Goal: Transaction & Acquisition: Purchase product/service

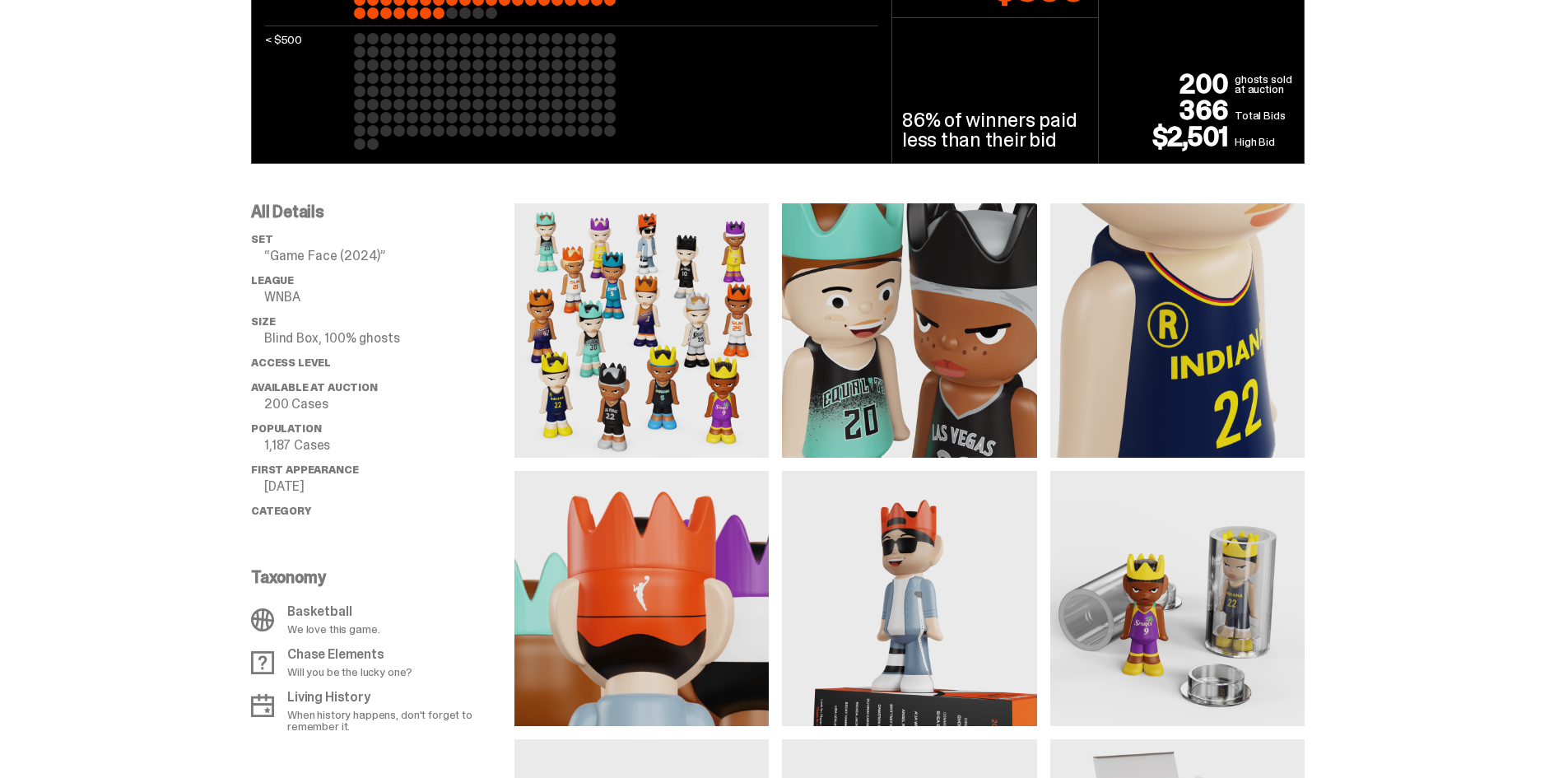
scroll to position [1153, 0]
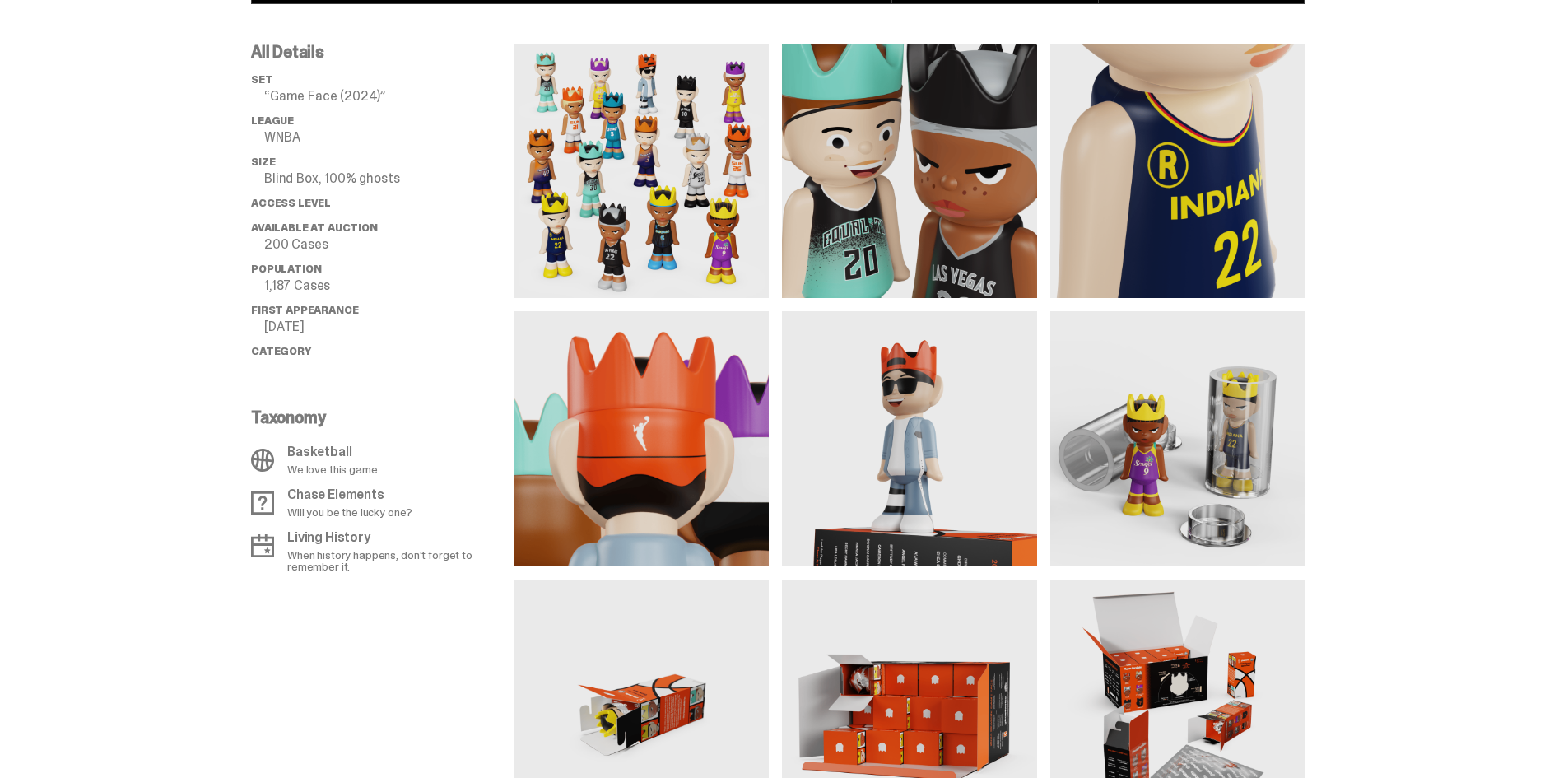
click at [688, 238] on img at bounding box center [641, 170] width 254 height 254
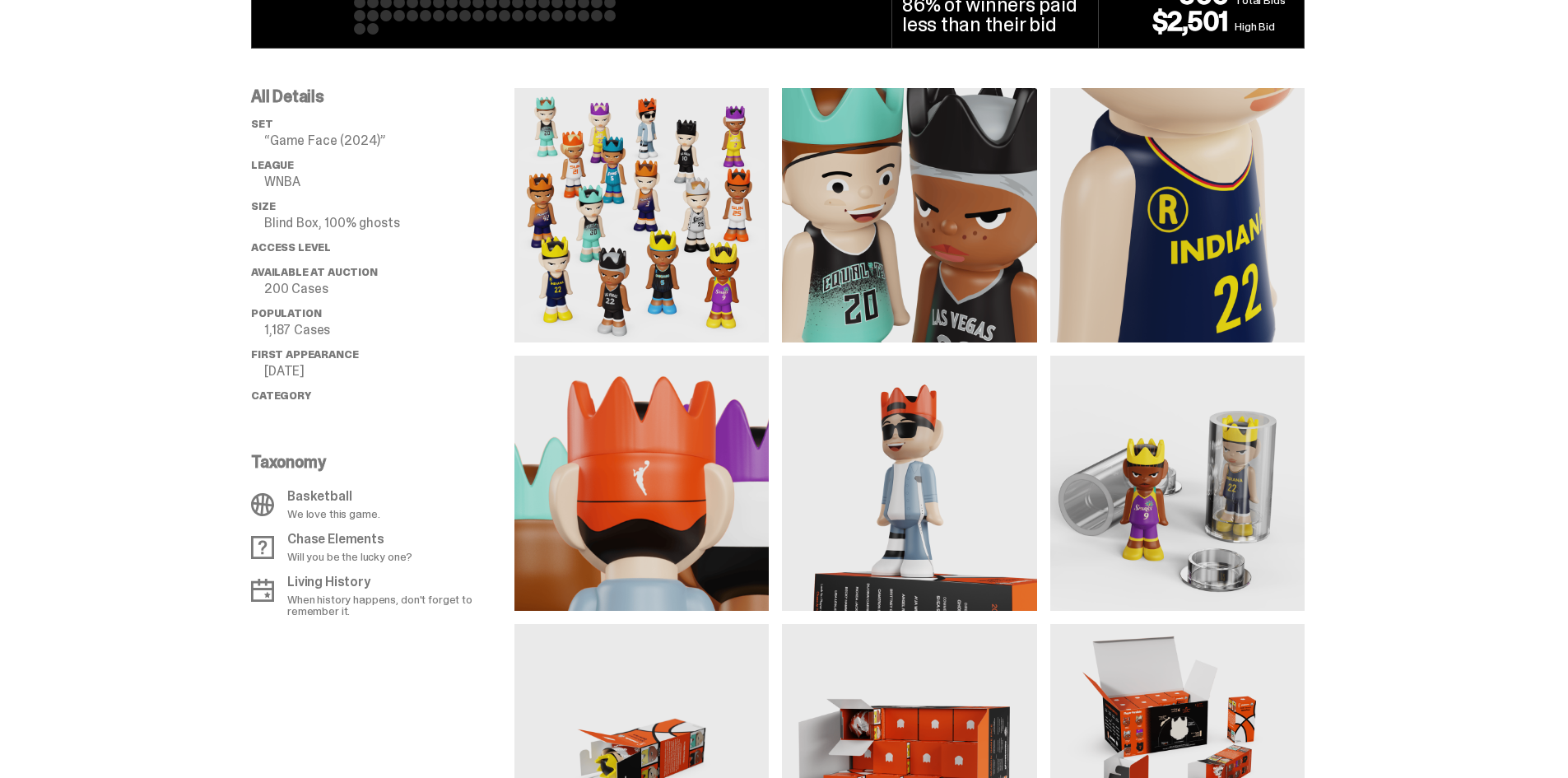
scroll to position [988, 0]
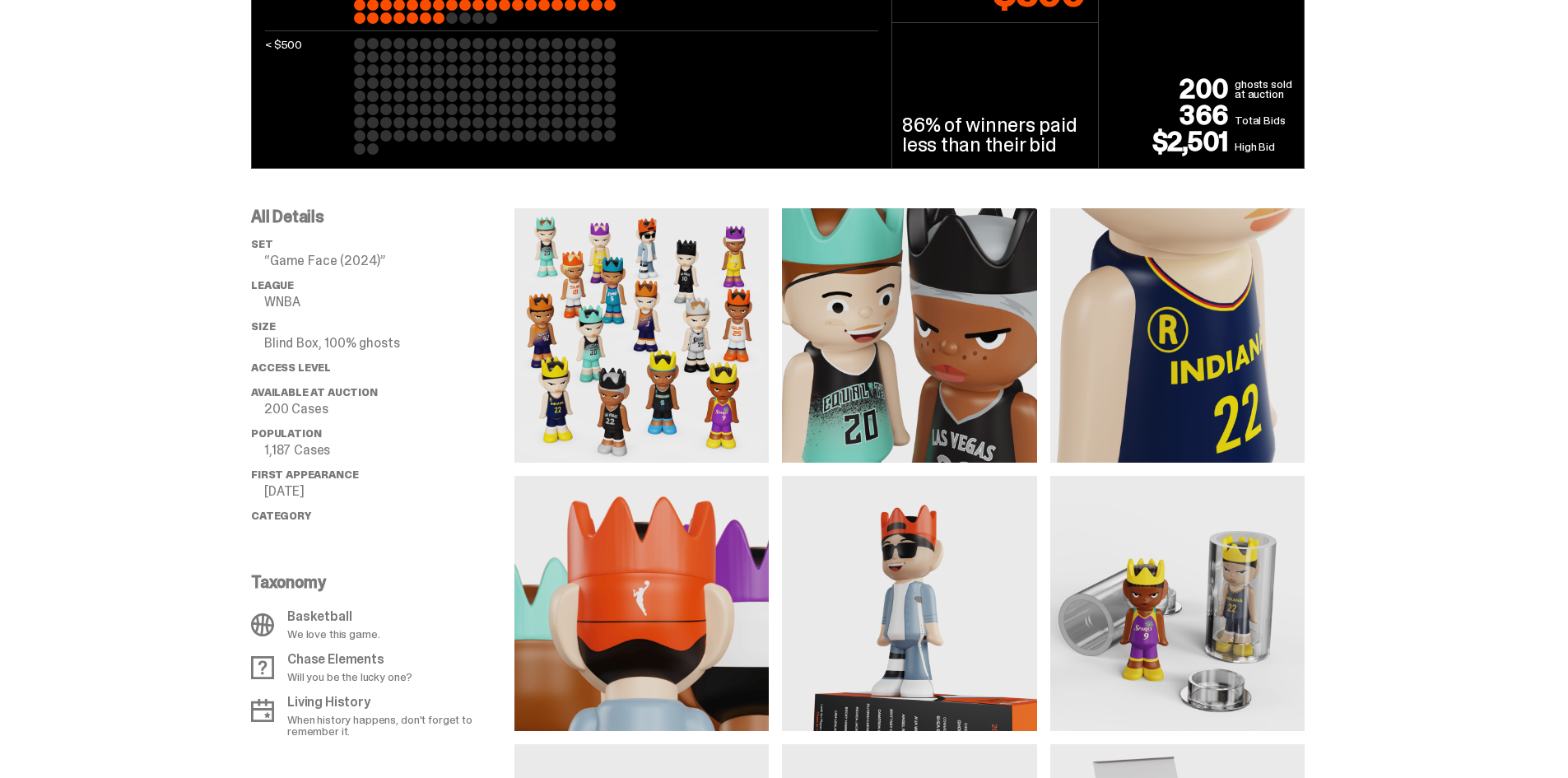
click at [654, 414] on img at bounding box center [641, 335] width 254 height 254
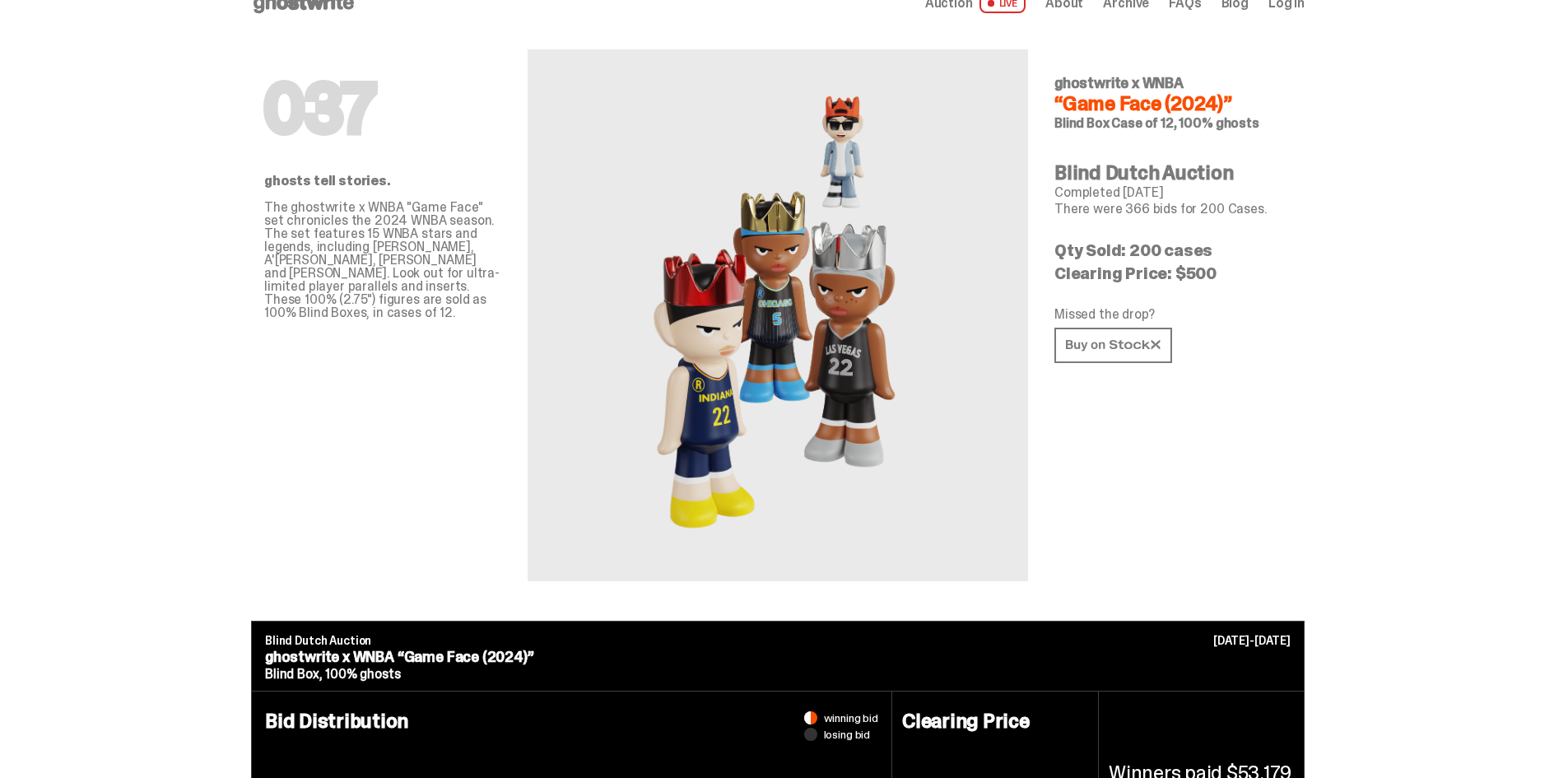
scroll to position [0, 0]
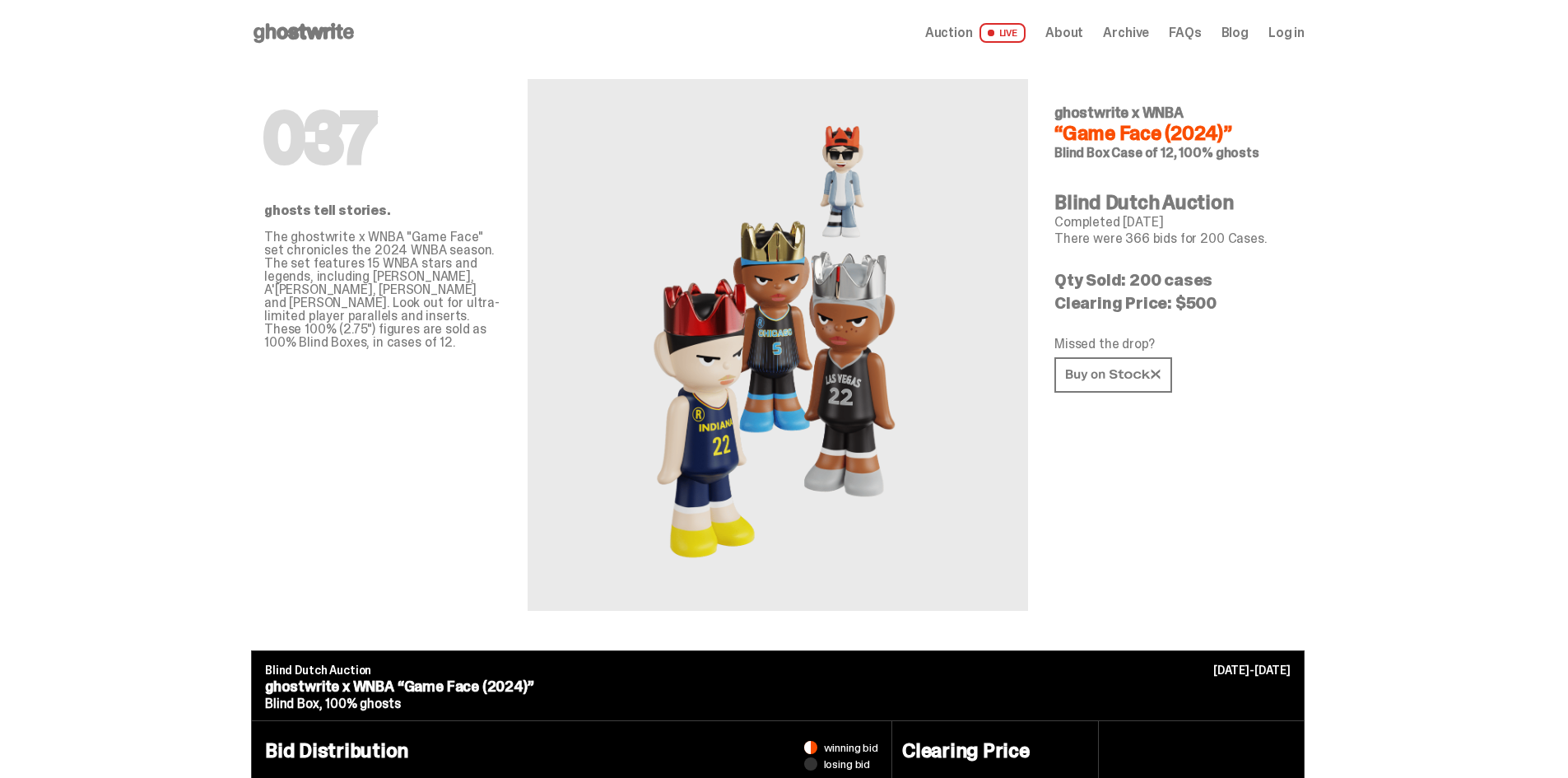
click at [308, 27] on use at bounding box center [304, 32] width 100 height 19
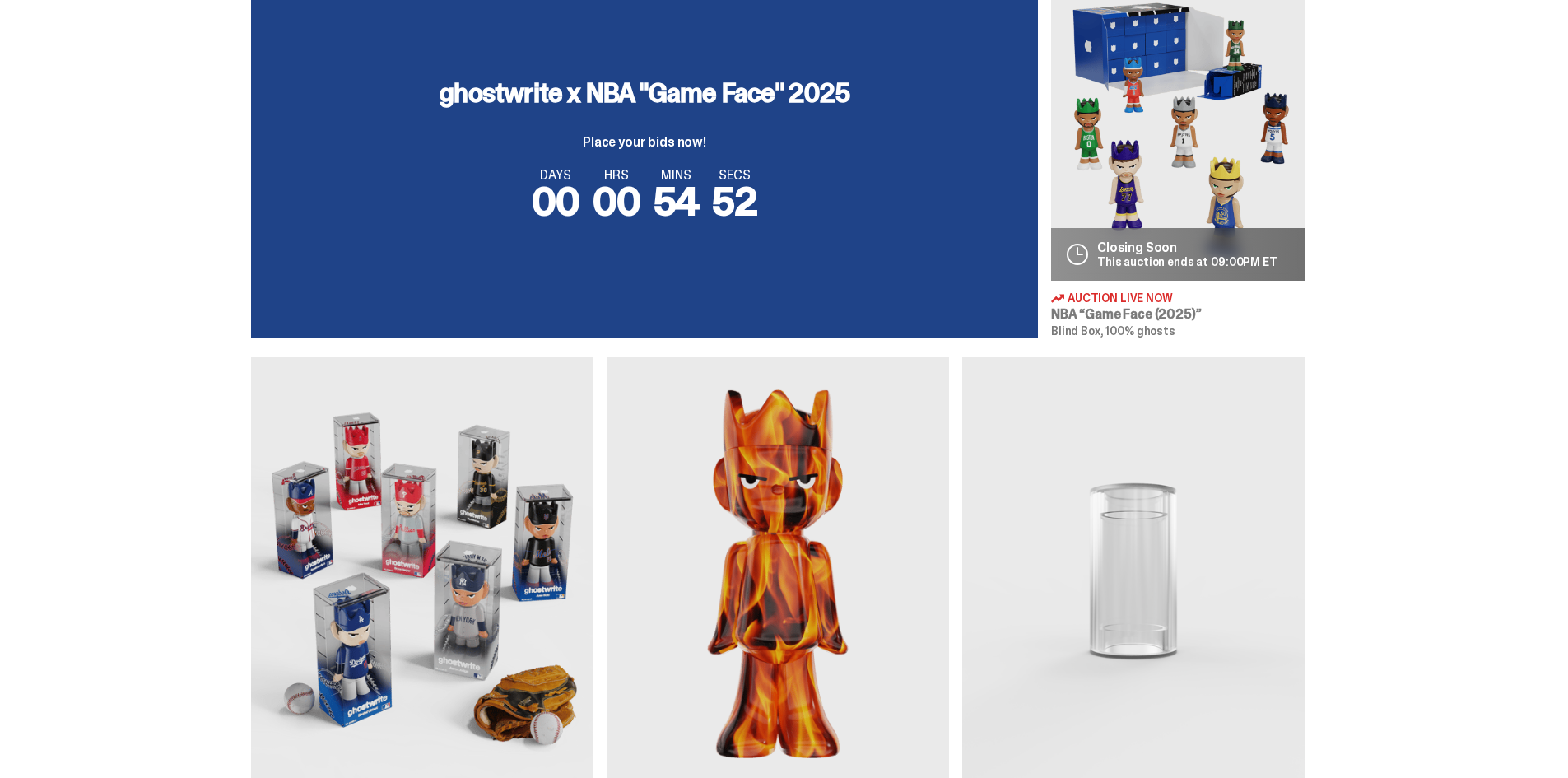
scroll to position [659, 0]
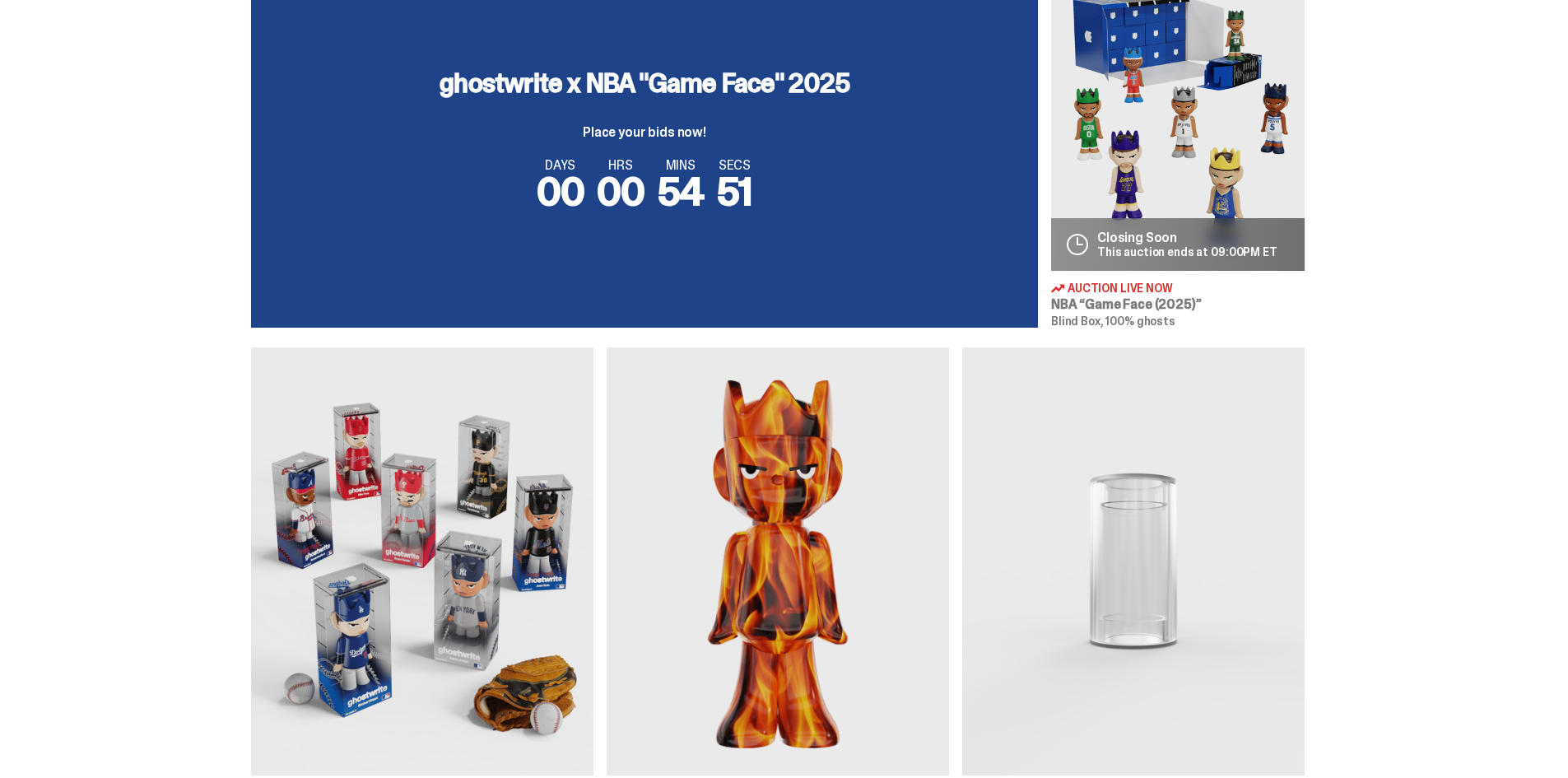
click at [1142, 286] on span "Auction Live Now" at bounding box center [1120, 288] width 105 height 12
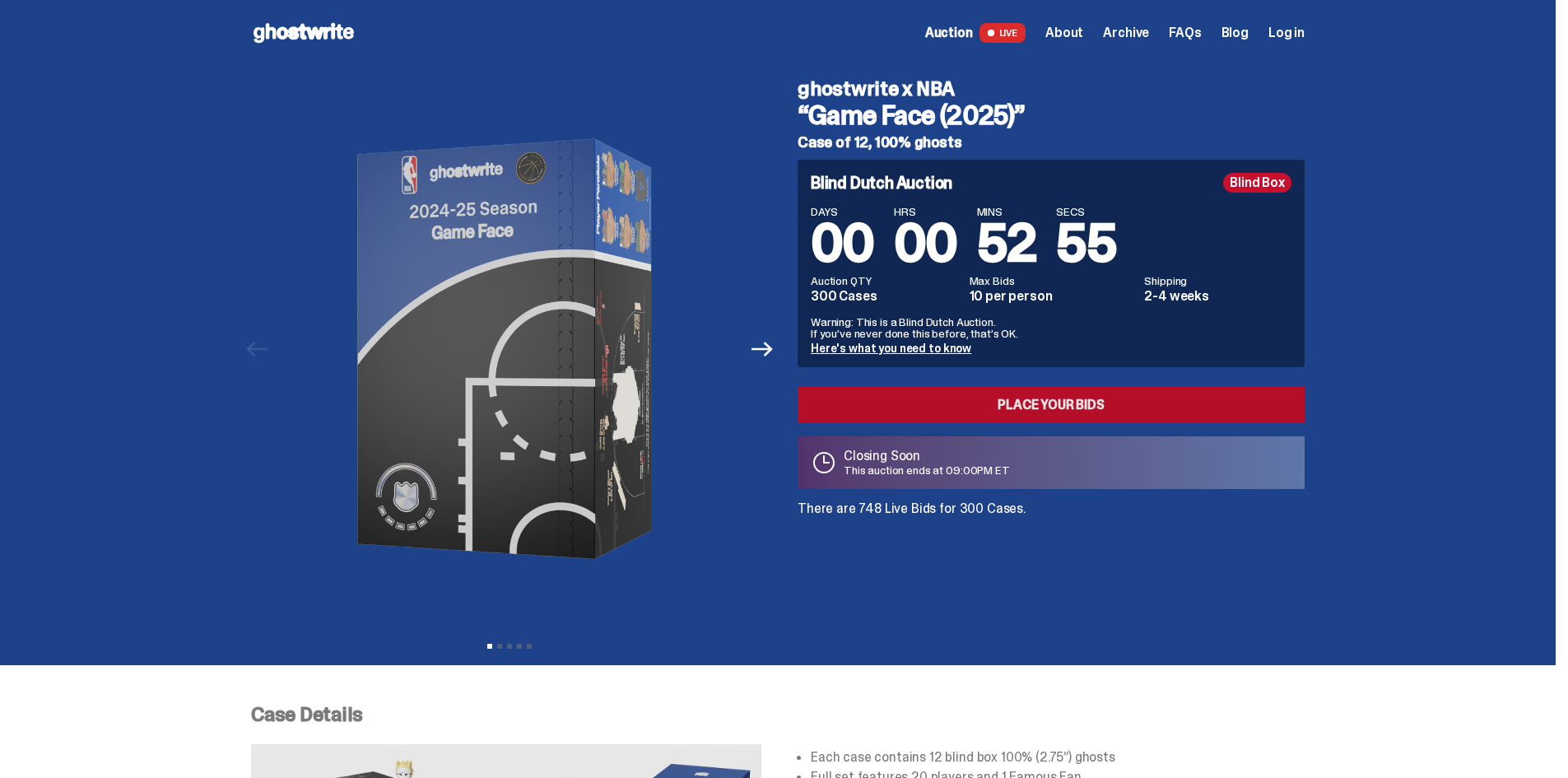
click at [1013, 390] on link "Place your Bids" at bounding box center [1051, 404] width 507 height 36
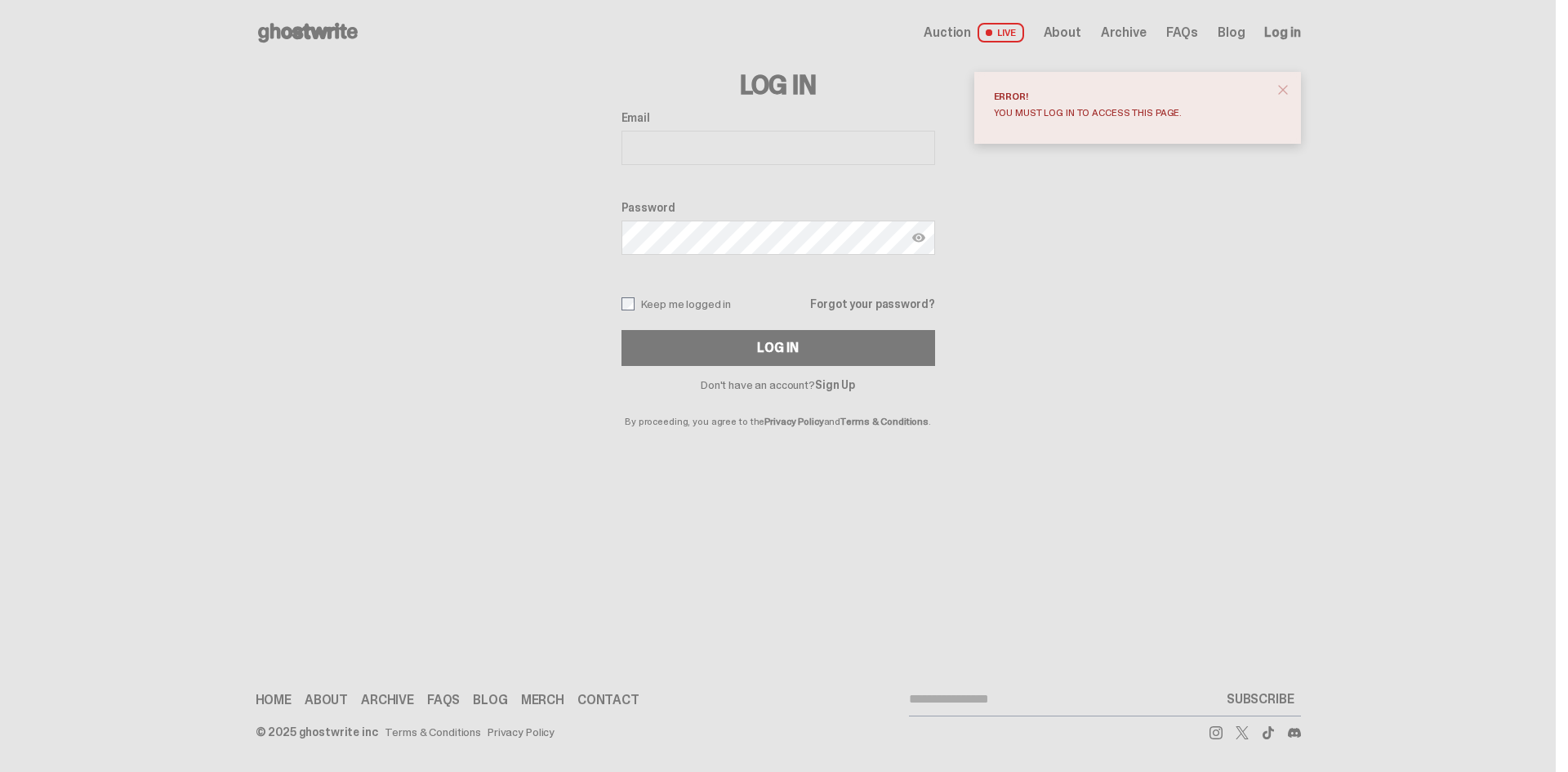
click at [1278, 90] on span "close" at bounding box center [1283, 90] width 16 height 16
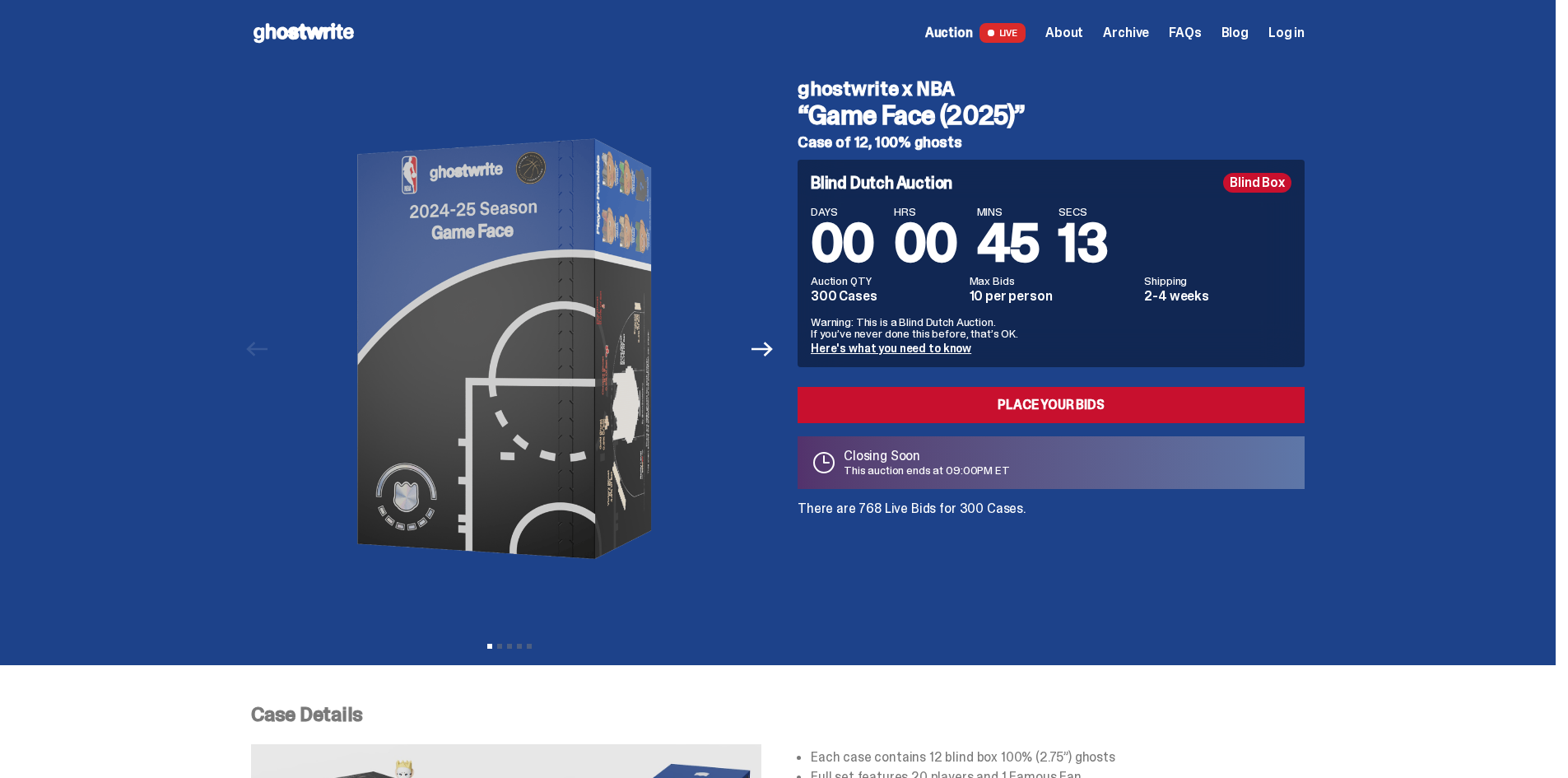
click at [283, 29] on icon at bounding box center [304, 32] width 105 height 27
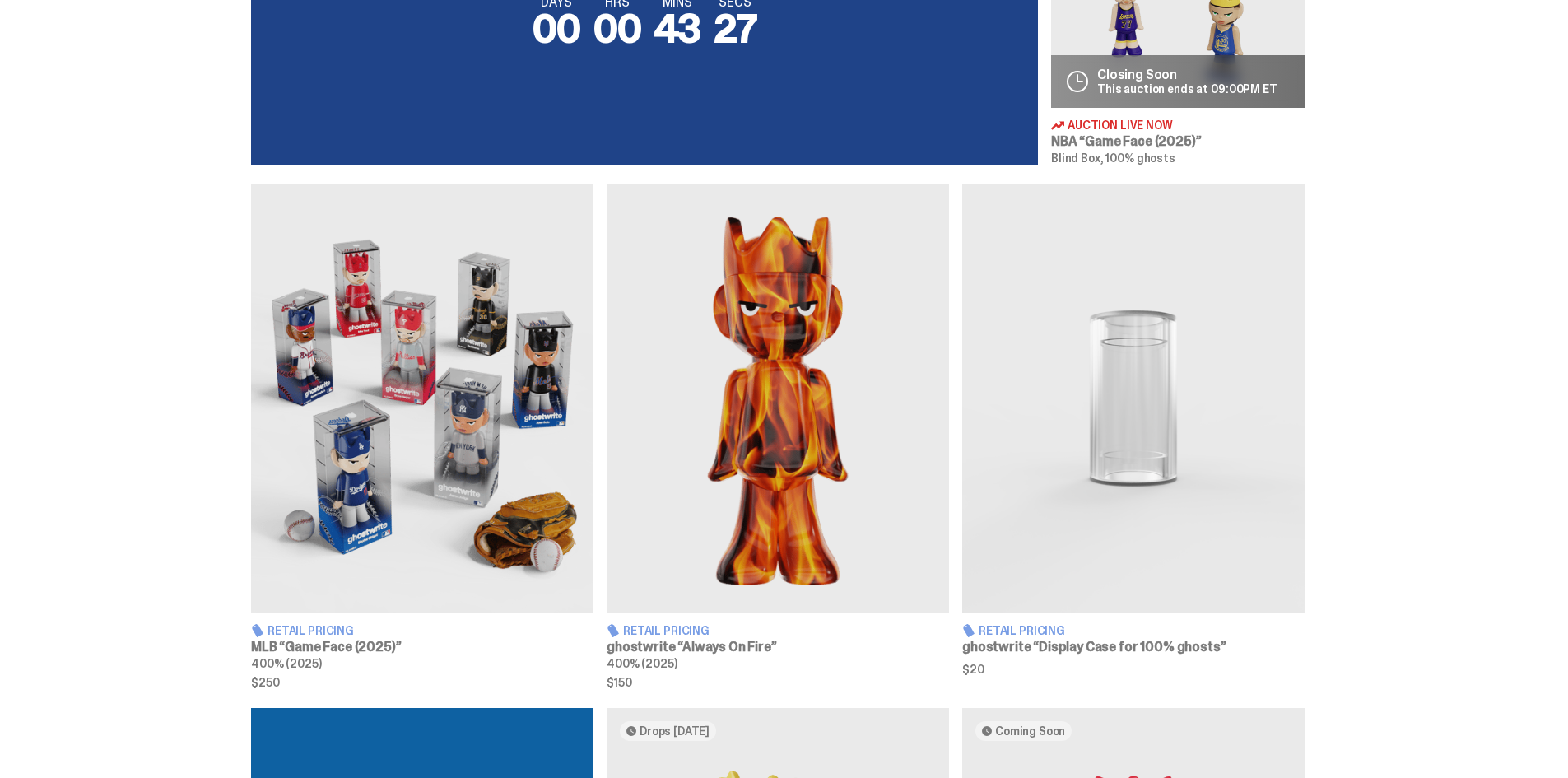
scroll to position [824, 0]
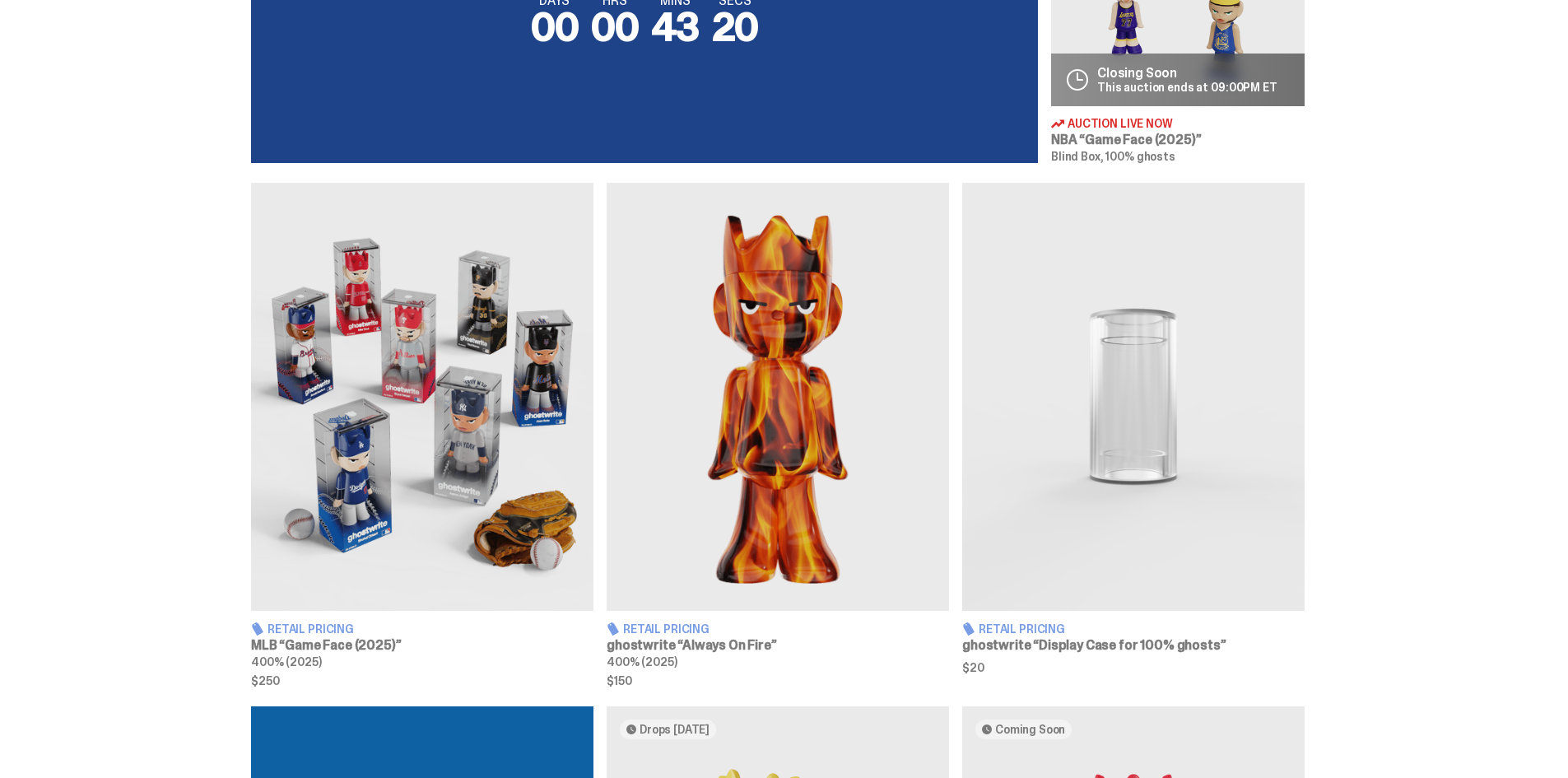
click at [386, 477] on img at bounding box center [422, 397] width 342 height 428
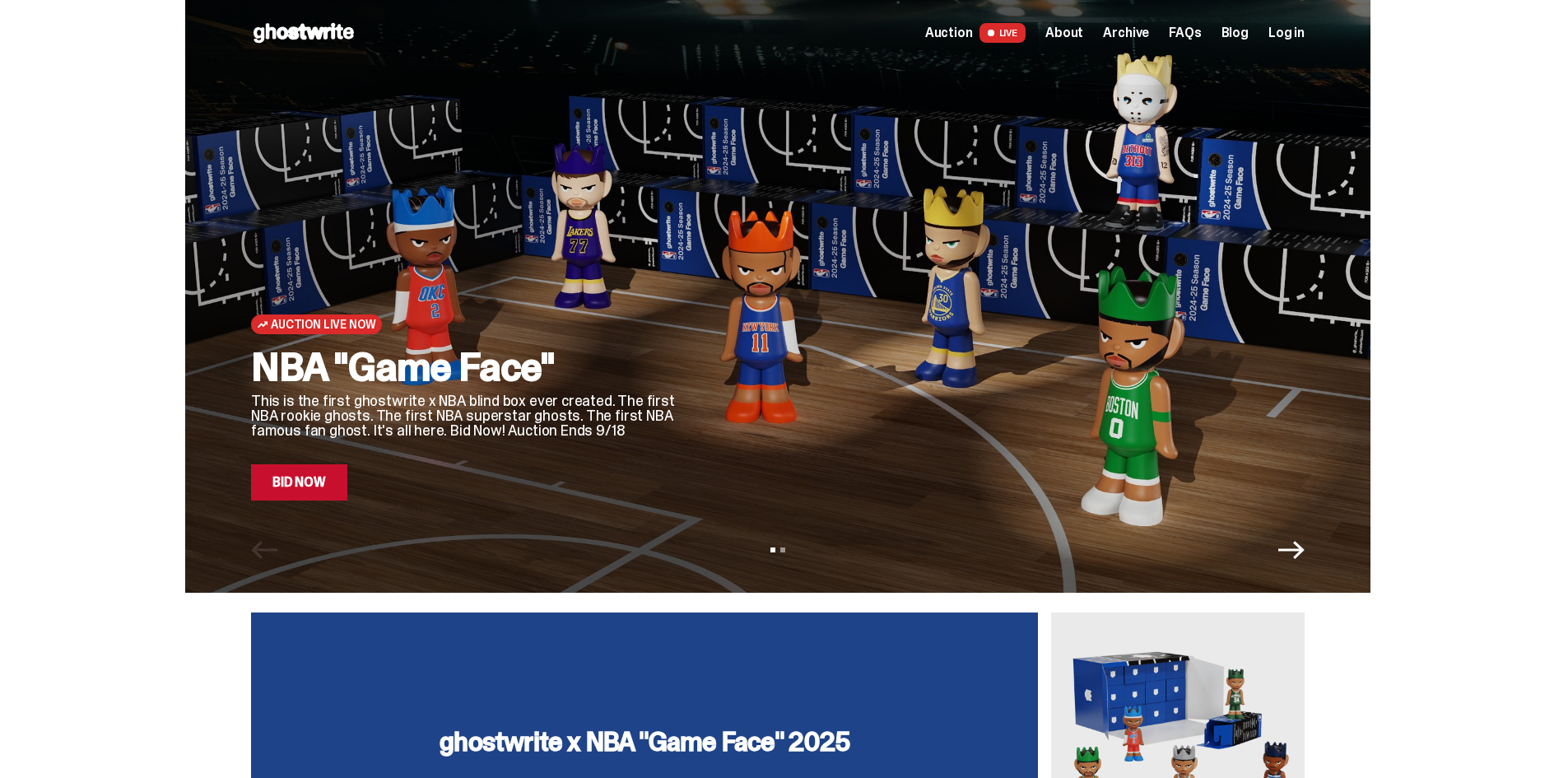
click at [973, 34] on span "Auction" at bounding box center [949, 33] width 48 height 13
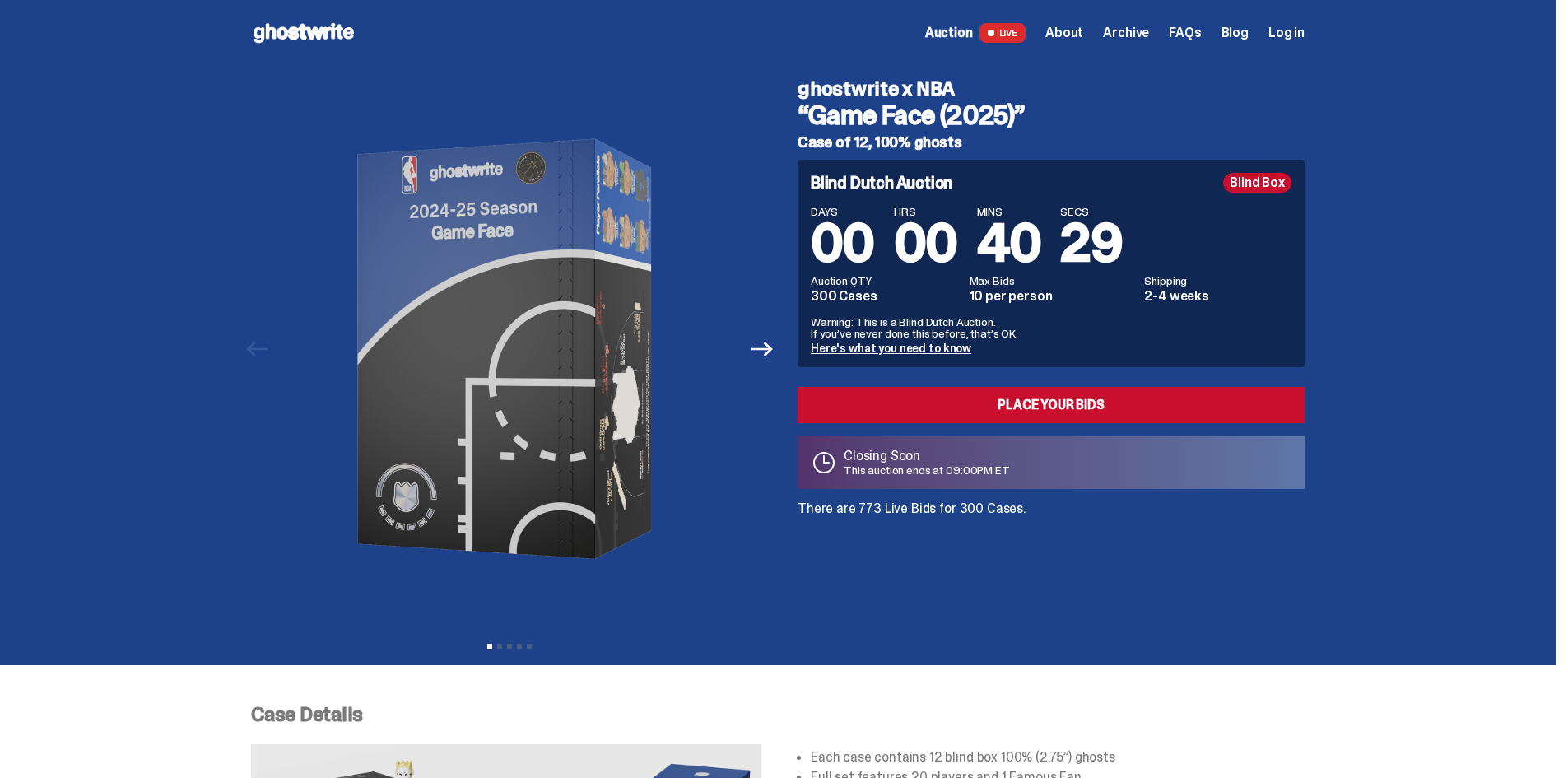
click at [911, 350] on link "Here's what you need to know" at bounding box center [891, 348] width 160 height 15
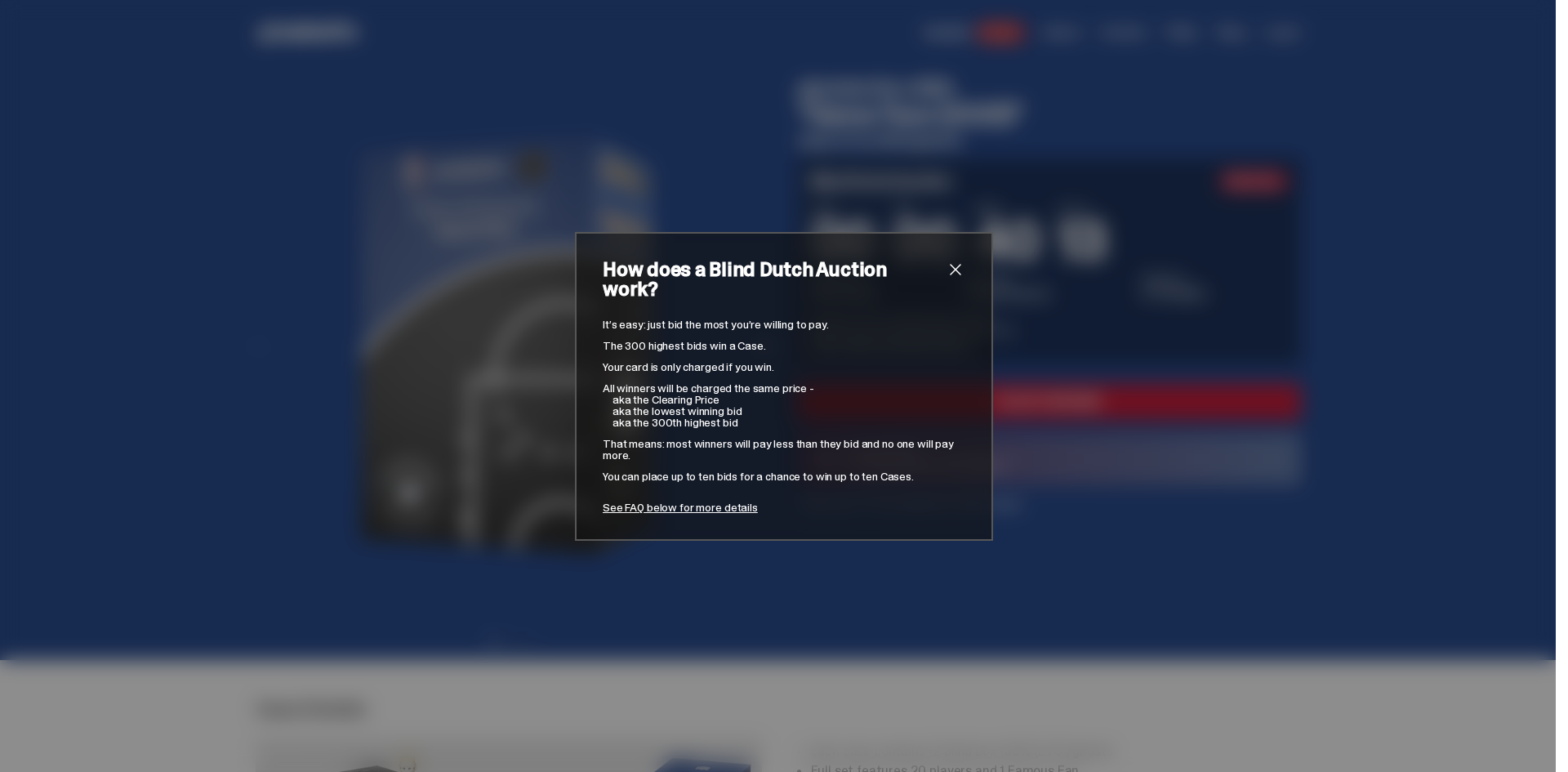
click at [955, 279] on span "close" at bounding box center [955, 269] width 19 height 19
